Goal: Navigation & Orientation: Find specific page/section

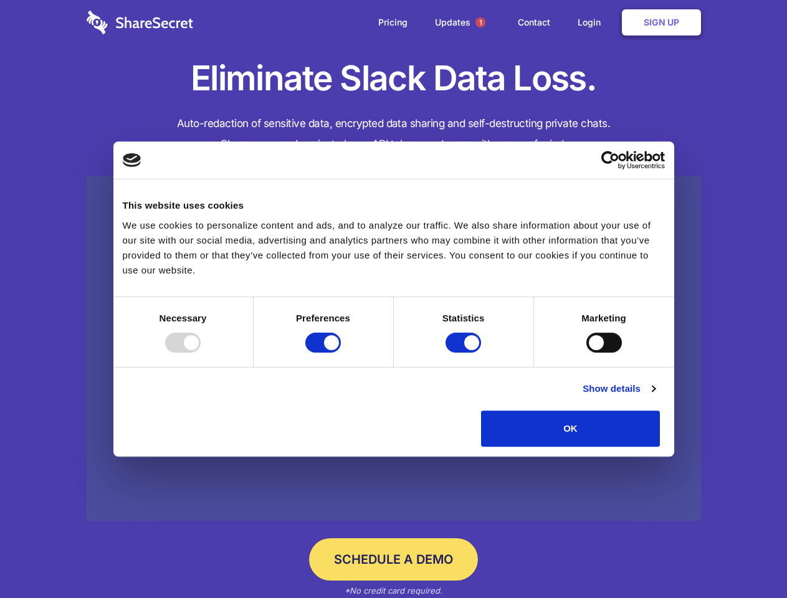
click at [201, 353] on div at bounding box center [183, 343] width 36 height 20
click at [341, 353] on input "Preferences" at bounding box center [323, 343] width 36 height 20
checkbox input "false"
click at [465, 353] on input "Statistics" at bounding box center [464, 343] width 36 height 20
checkbox input "false"
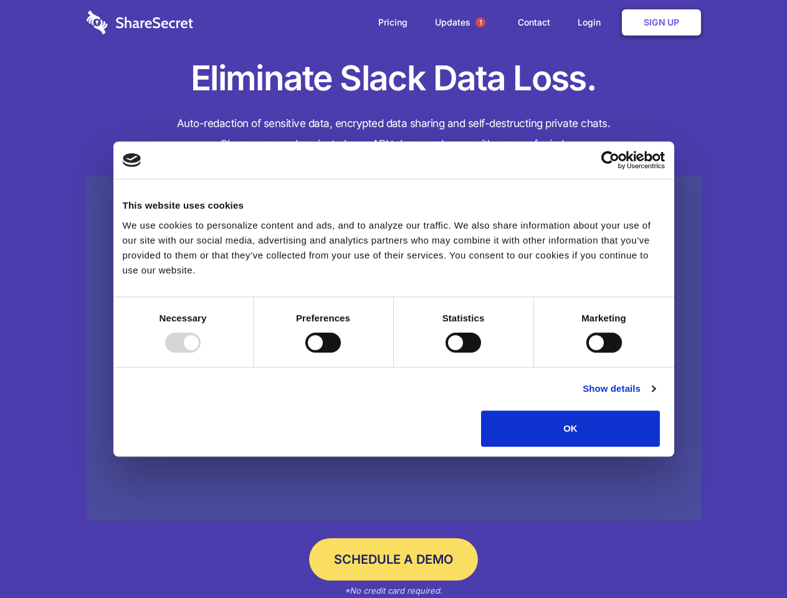
click at [586, 353] on input "Marketing" at bounding box center [604, 343] width 36 height 20
checkbox input "true"
click at [655, 396] on link "Show details" at bounding box center [619, 388] width 72 height 15
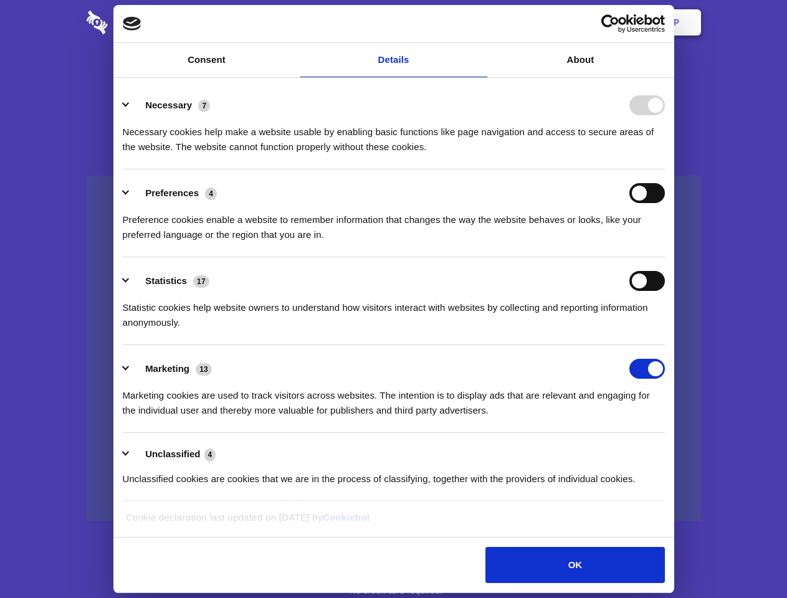
click at [665, 170] on li "Necessary 7 Necessary cookies help make a website usable by enabling basic func…" at bounding box center [394, 126] width 542 height 88
click at [480, 22] on span "1" at bounding box center [481, 22] width 10 height 10
